Goal: Communication & Community: Answer question/provide support

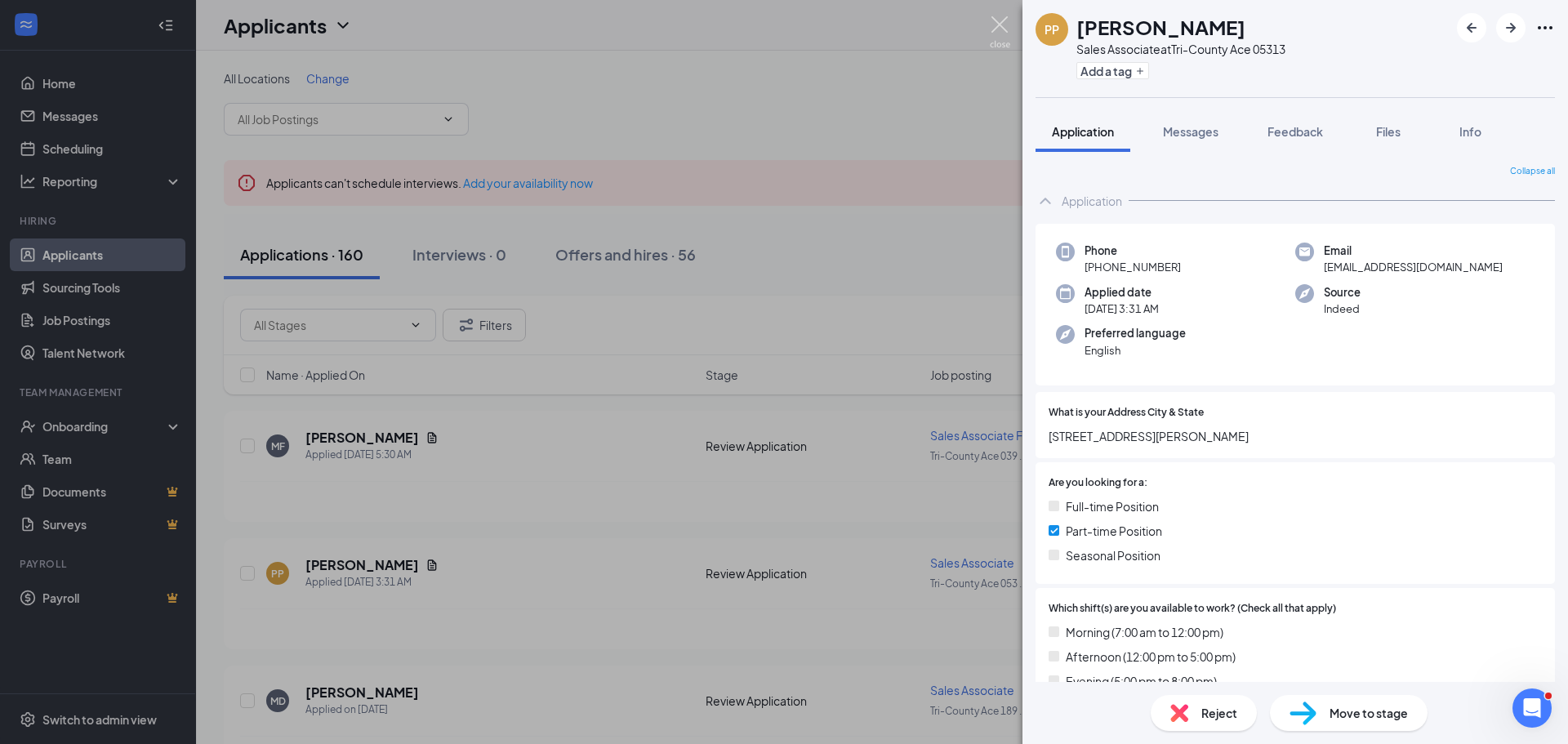
click at [996, 21] on img at bounding box center [999, 32] width 21 height 32
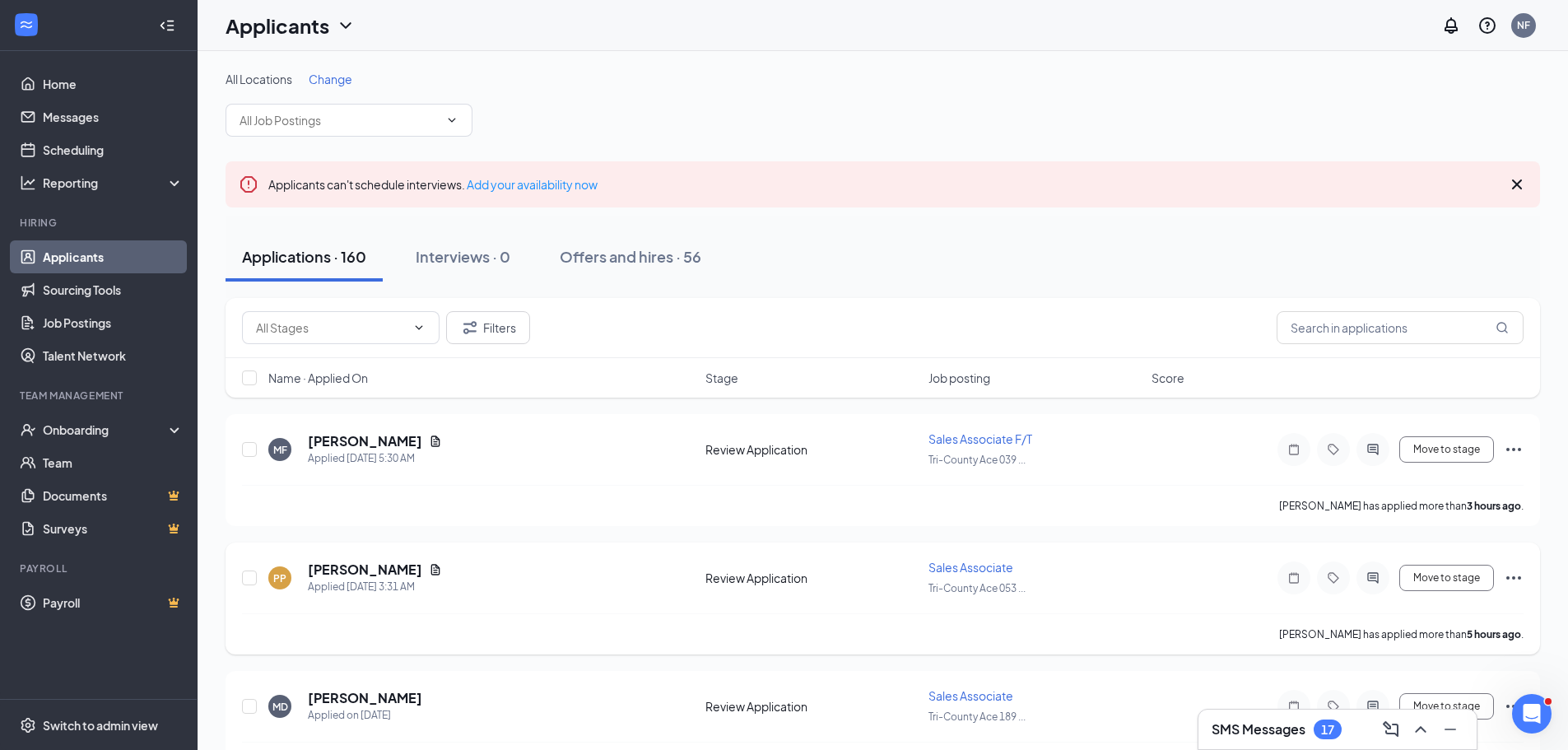
click at [1509, 577] on icon "Ellipses" at bounding box center [1513, 578] width 15 height 4
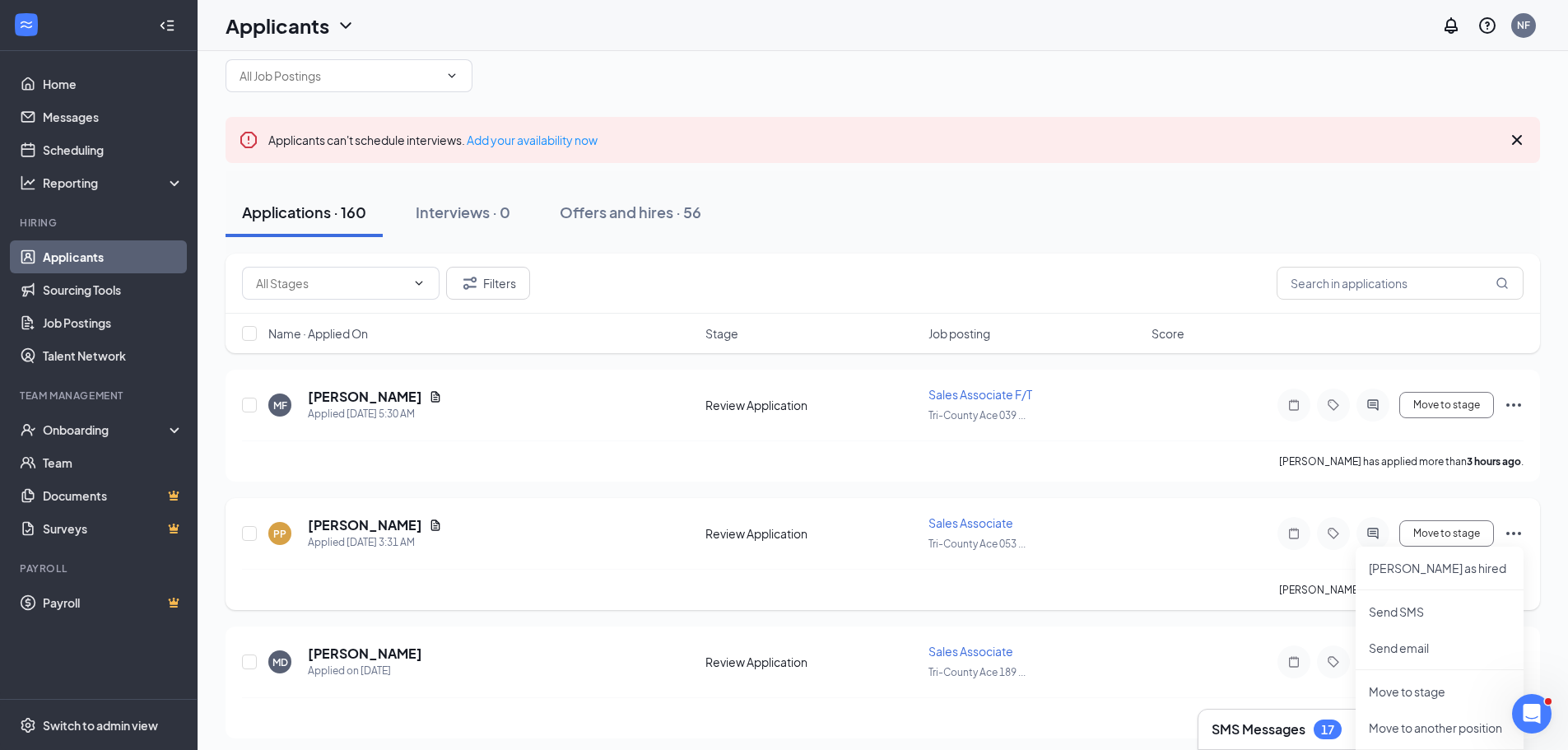
scroll to position [82, 0]
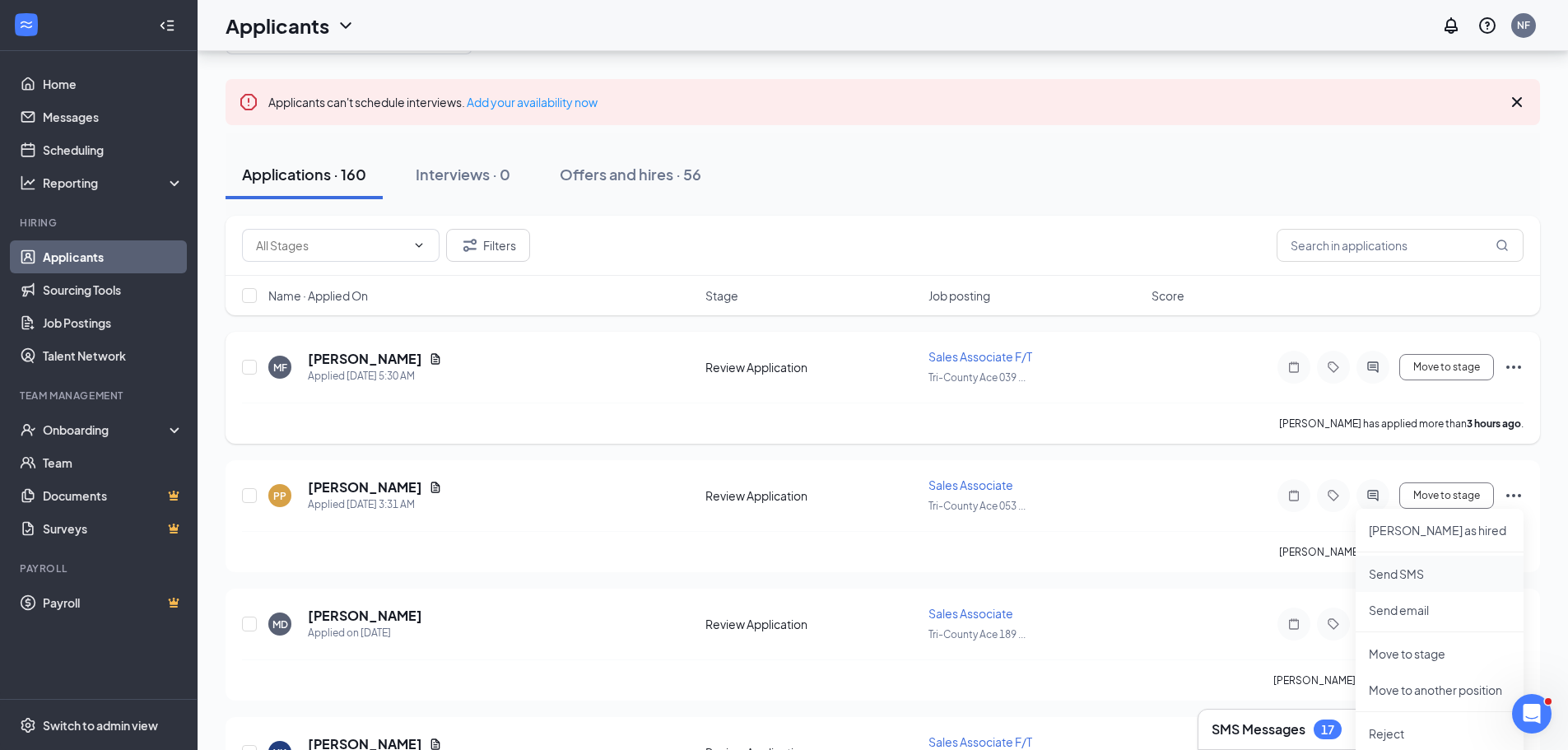
click at [1420, 570] on p "Send SMS" at bounding box center [1439, 573] width 141 height 16
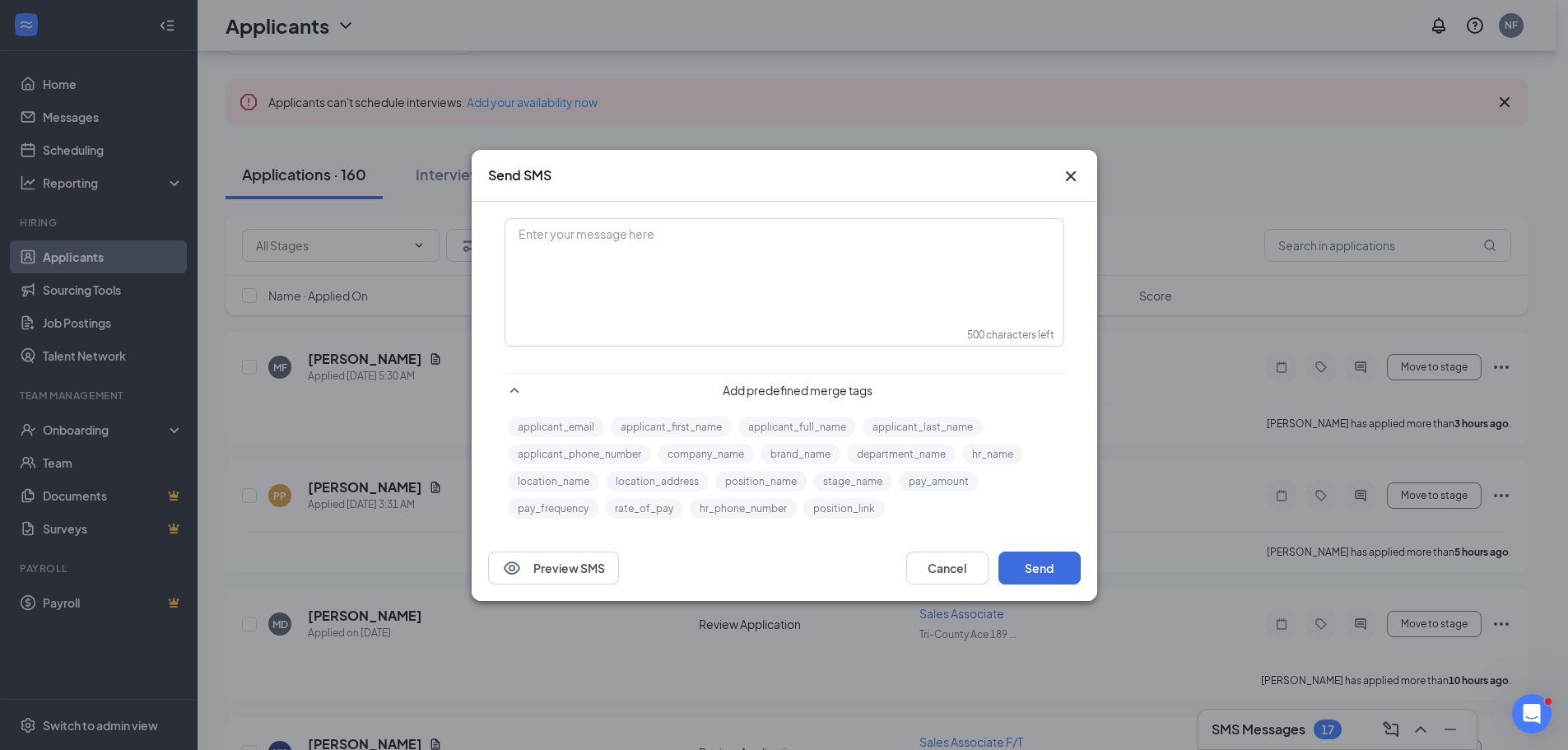
click at [531, 231] on div "Enter your message here" at bounding box center [784, 234] width 530 height 17
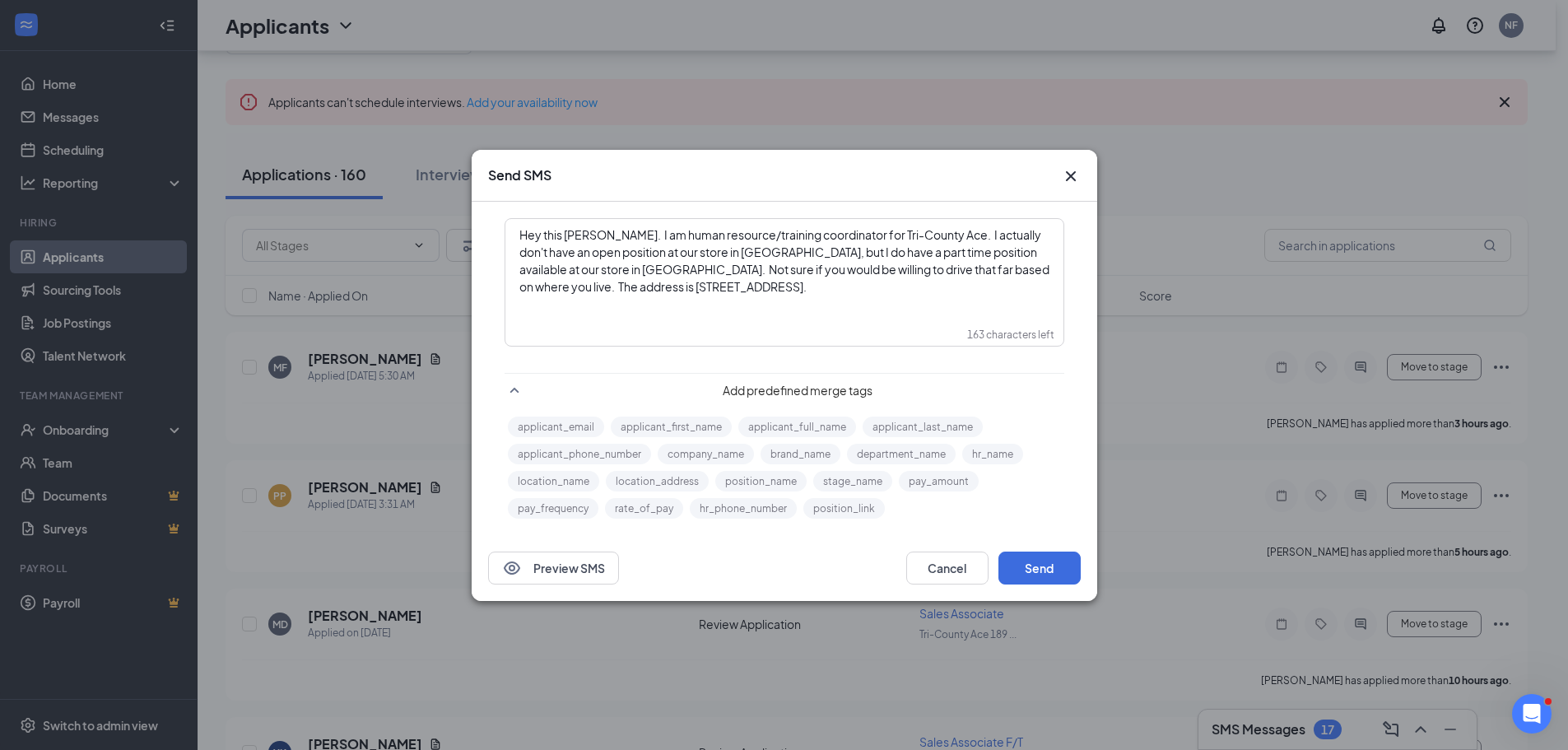
click at [560, 235] on span "Hey this [PERSON_NAME]. I am human resource/training coordinator for Tri-County…" at bounding box center [785, 260] width 531 height 67
click at [700, 290] on div "Hey this is [PERSON_NAME]. I am human resource/training coordinator for Tri-Cou…" at bounding box center [784, 261] width 530 height 69
click at [1038, 570] on button "Send" at bounding box center [1039, 568] width 82 height 33
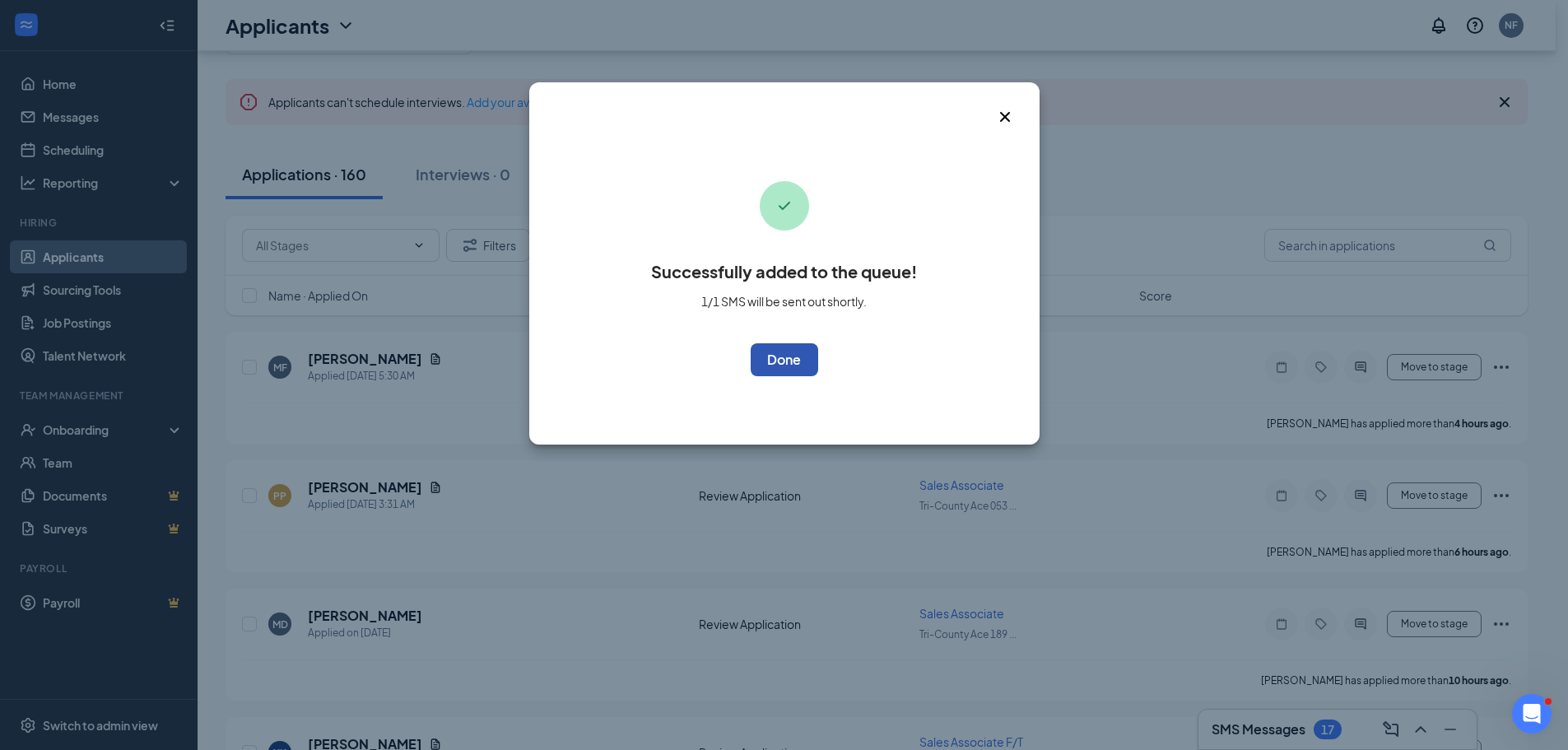
click at [787, 365] on button "OK" at bounding box center [784, 360] width 67 height 33
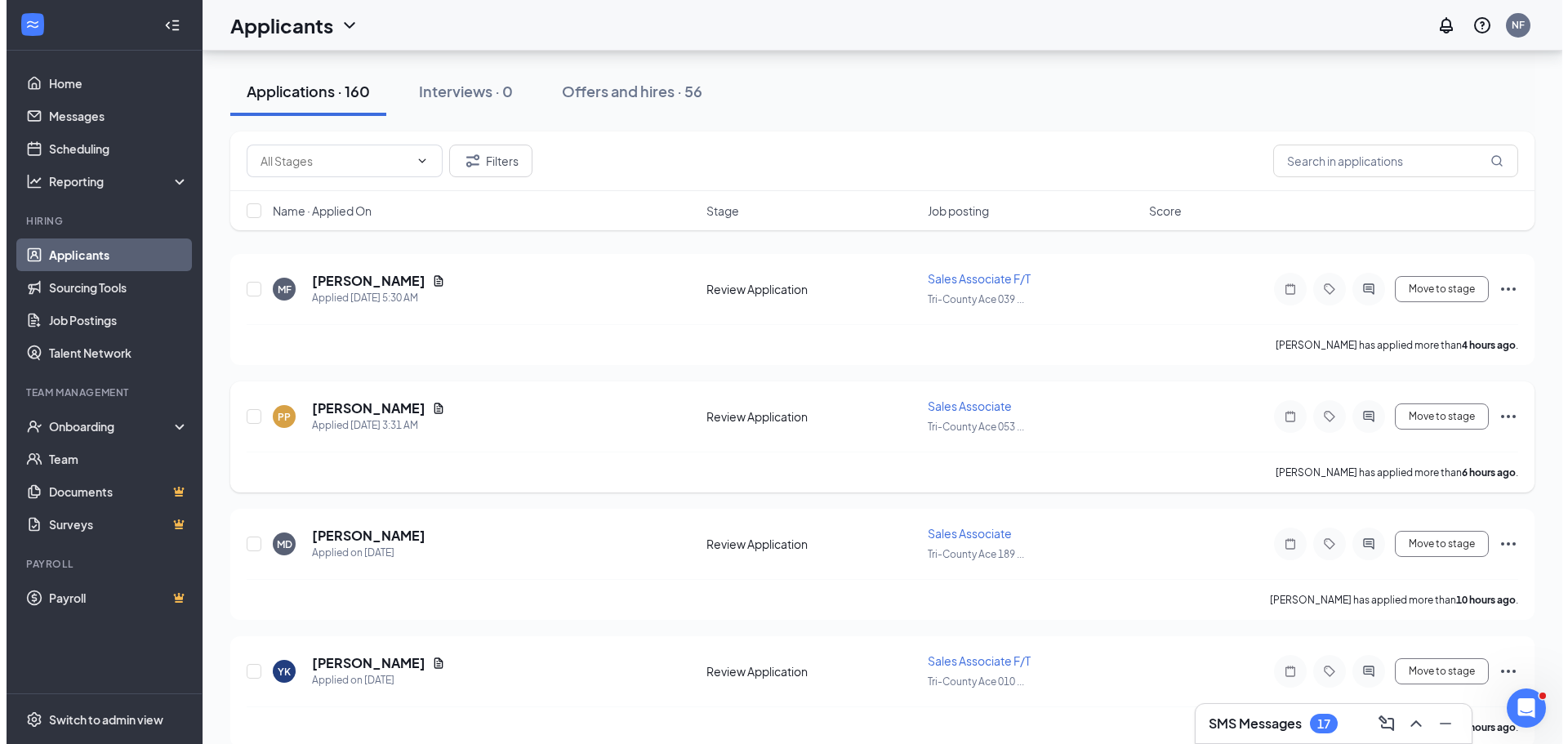
scroll to position [245, 0]
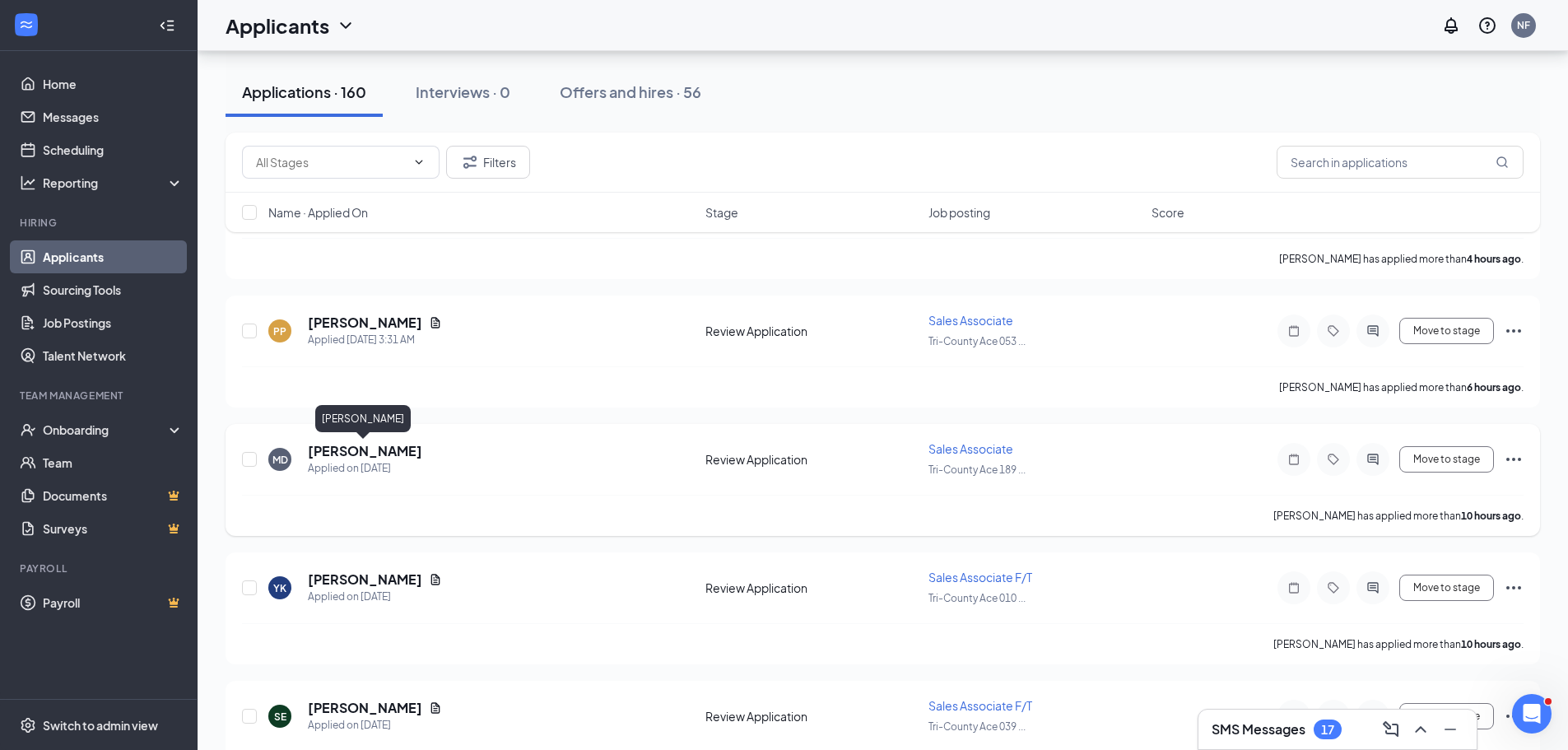
click at [377, 453] on h5 "[PERSON_NAME]" at bounding box center [366, 451] width 115 height 18
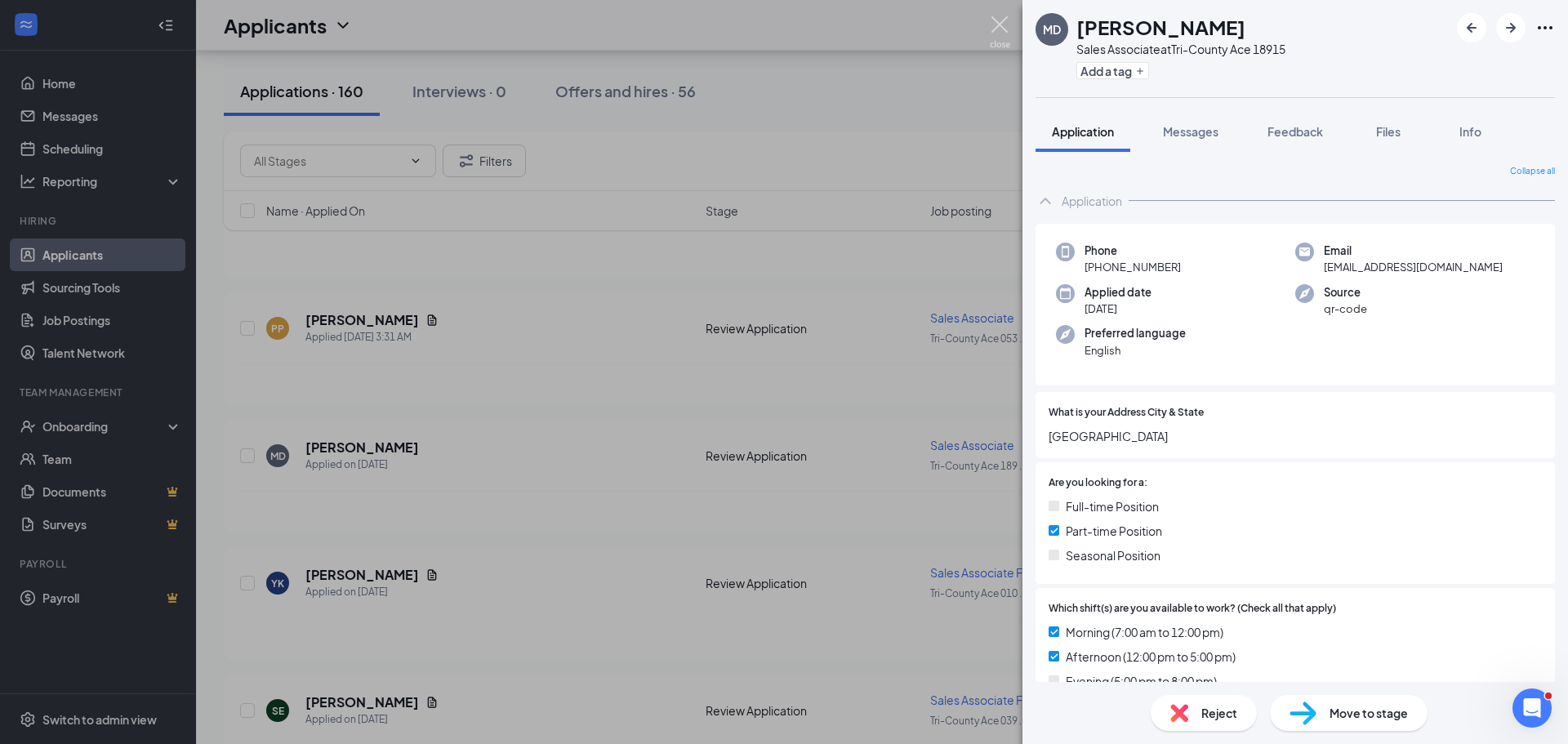
click at [996, 23] on img at bounding box center [999, 32] width 21 height 32
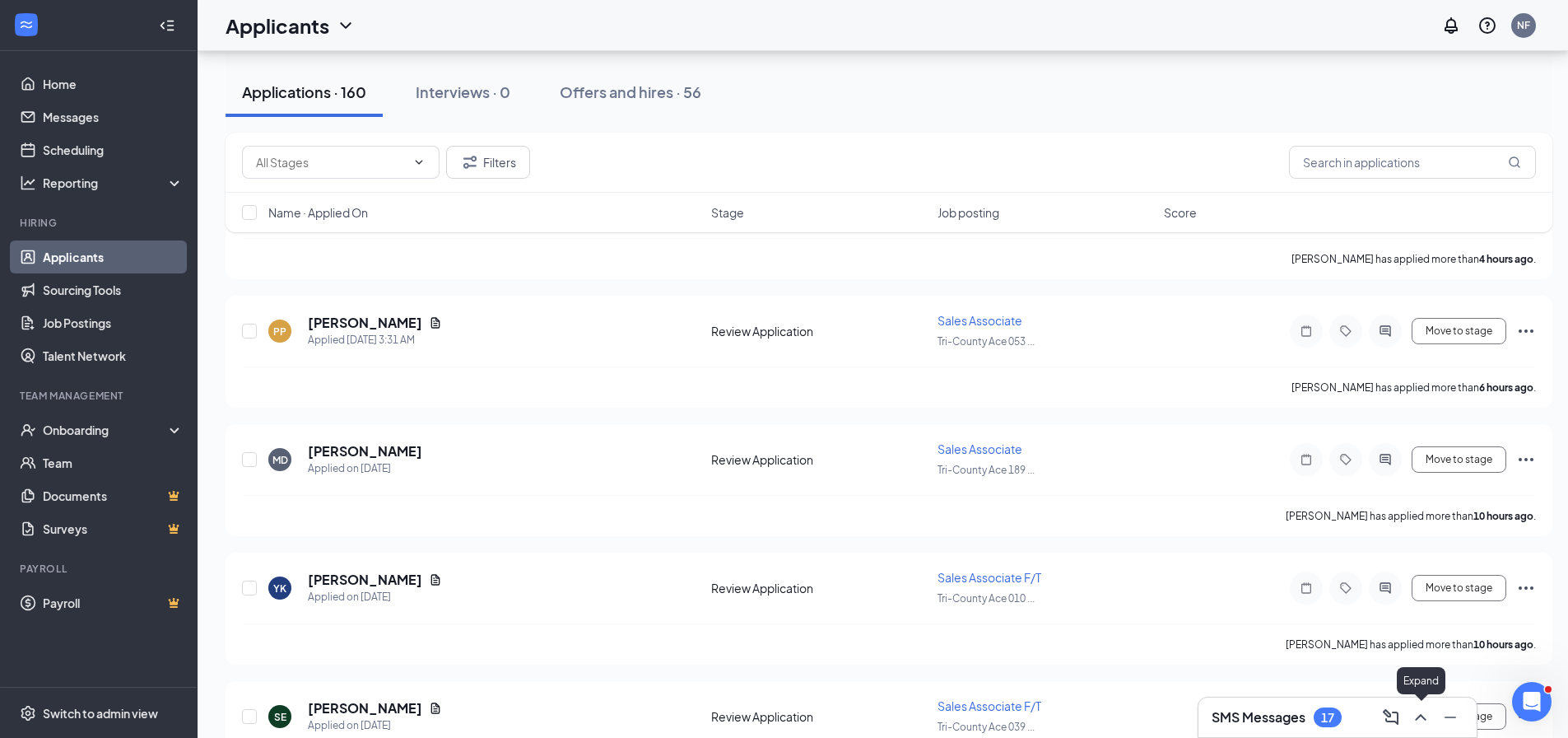
click at [1425, 718] on icon "ChevronUp" at bounding box center [1420, 717] width 11 height 6
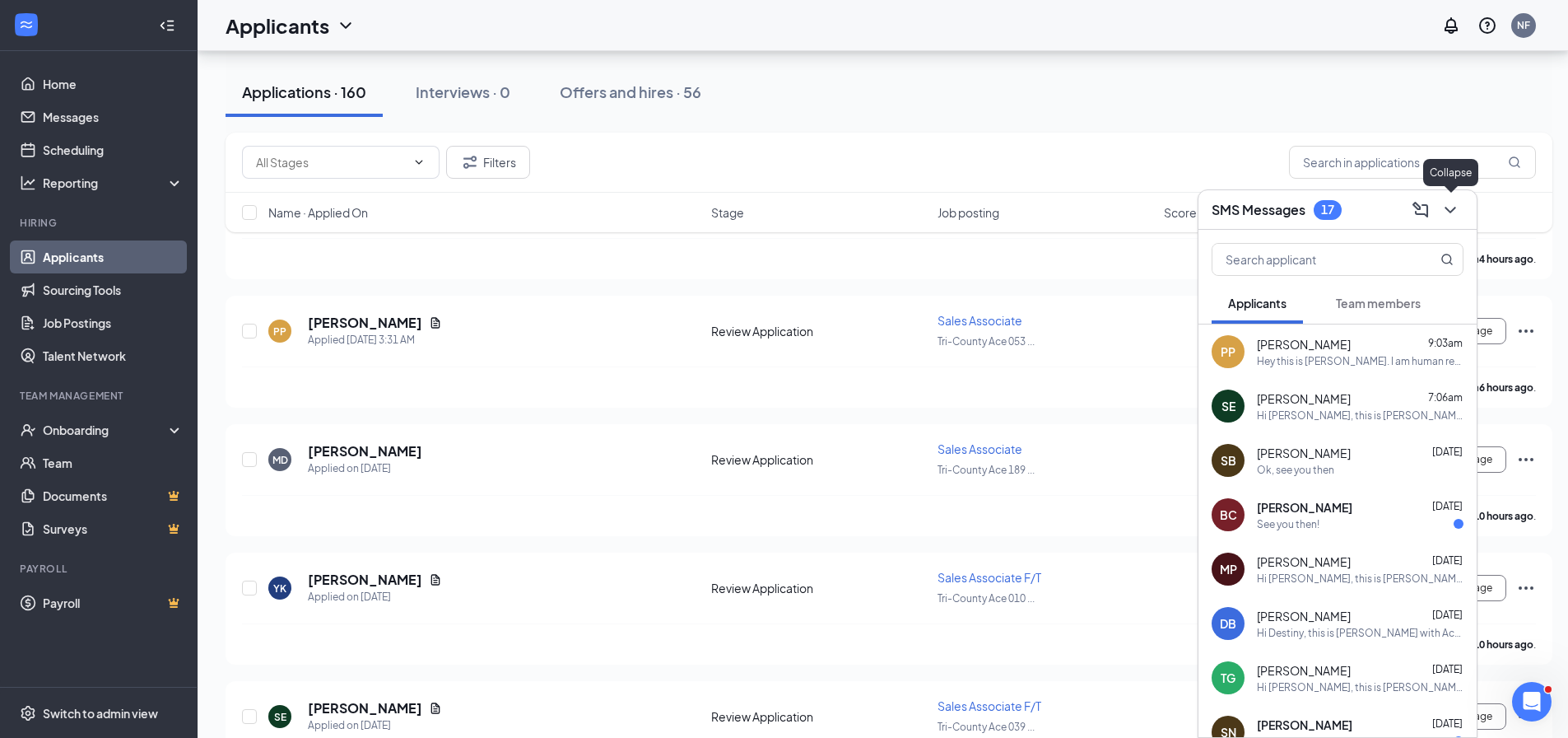
click at [1451, 205] on icon "ChevronDown" at bounding box center [1450, 210] width 20 height 20
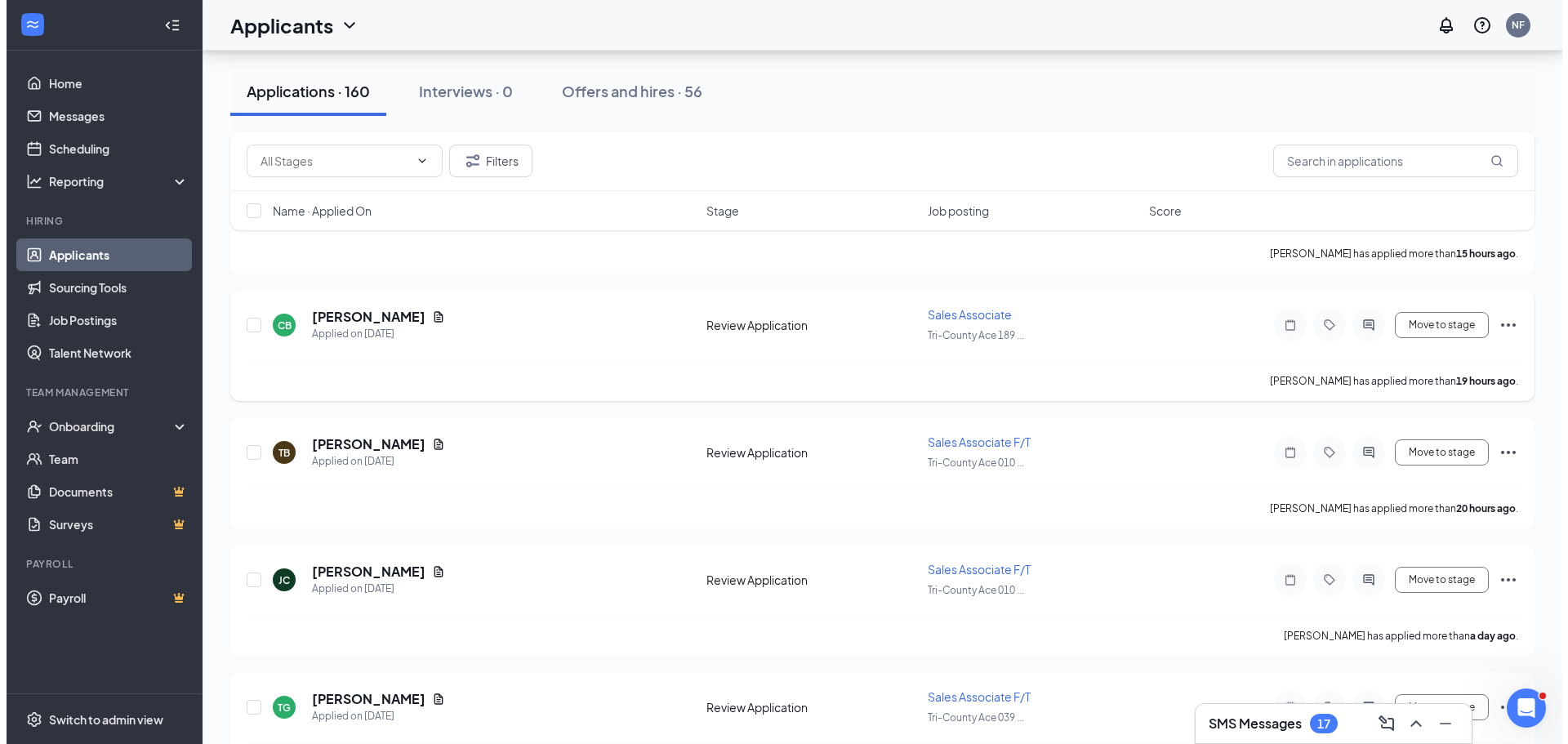
scroll to position [898, 0]
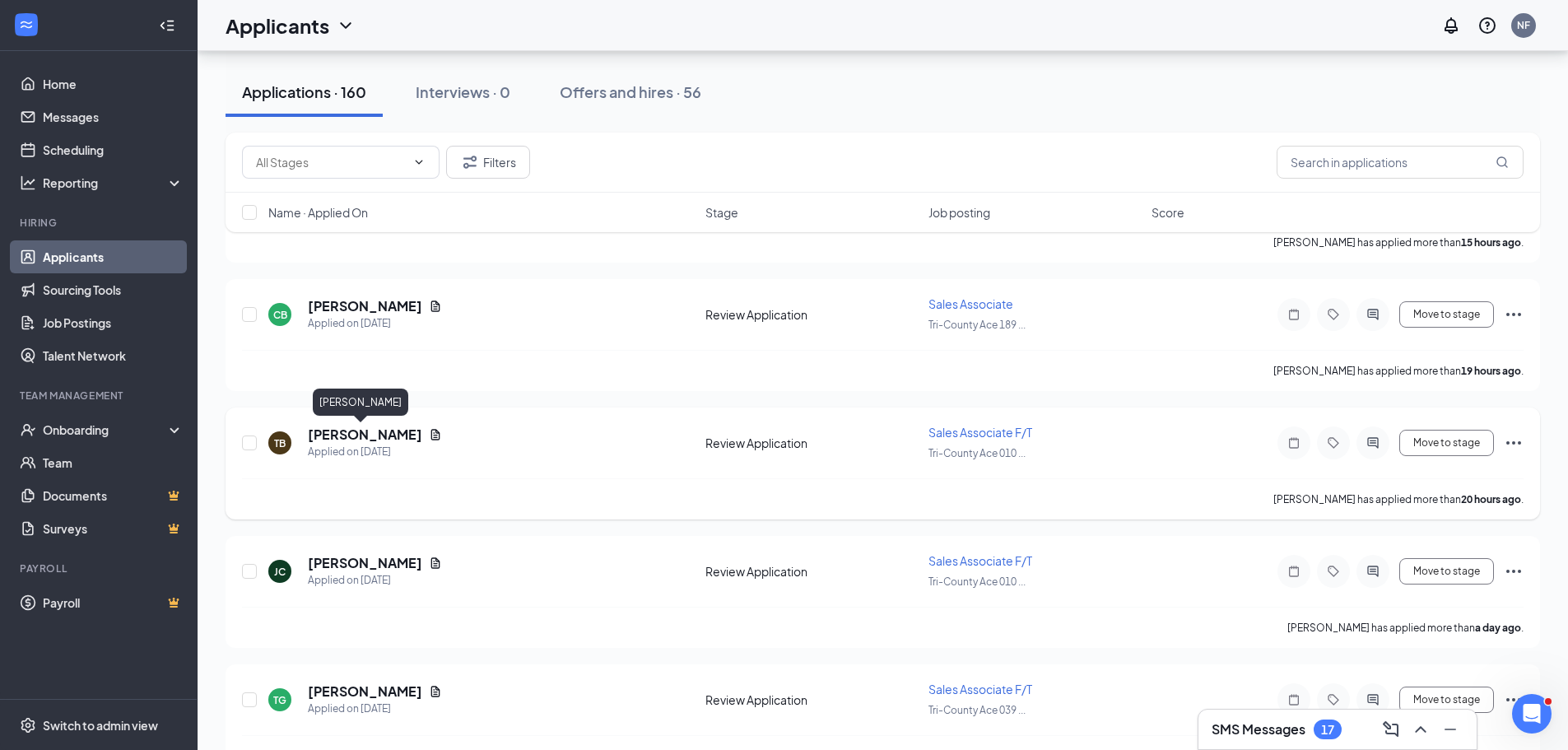
click at [335, 433] on h5 "[PERSON_NAME]" at bounding box center [366, 435] width 115 height 18
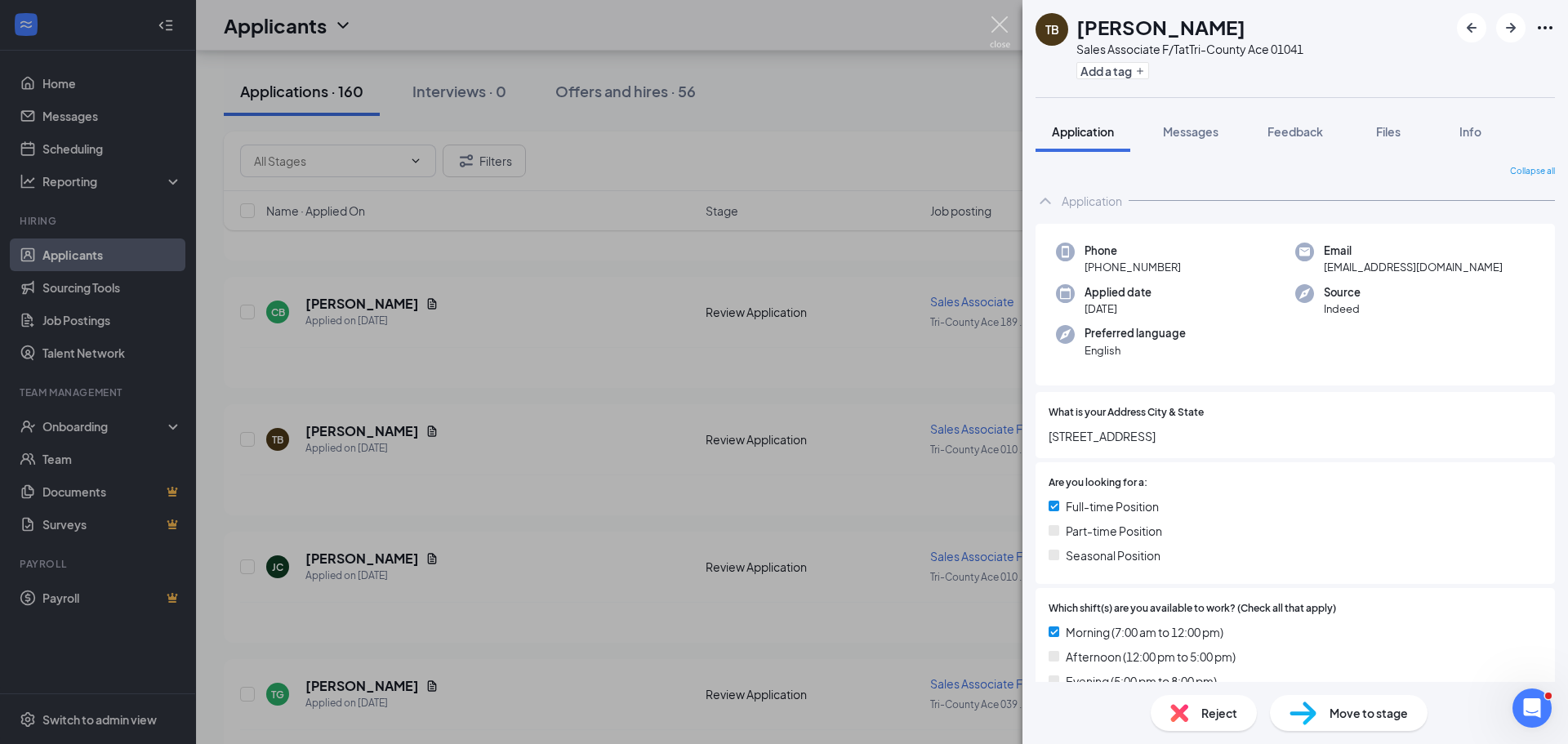
click at [997, 24] on img at bounding box center [999, 32] width 21 height 32
